Goal: Information Seeking & Learning: Learn about a topic

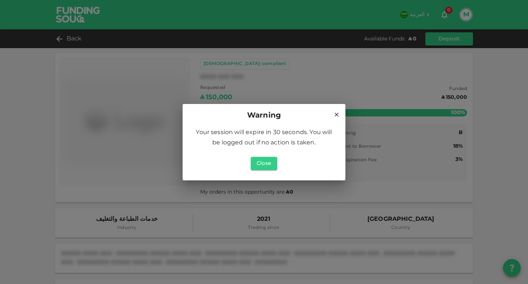
scroll to position [354, 0]
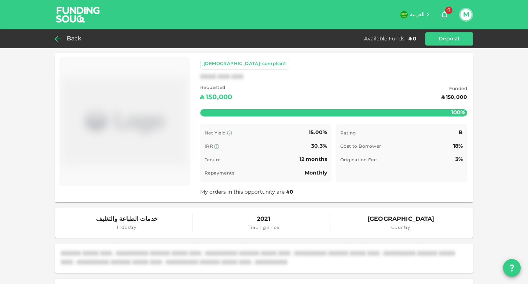
click at [66, 37] on div "Back" at bounding box center [70, 39] width 30 height 10
